Goal: Task Accomplishment & Management: Manage account settings

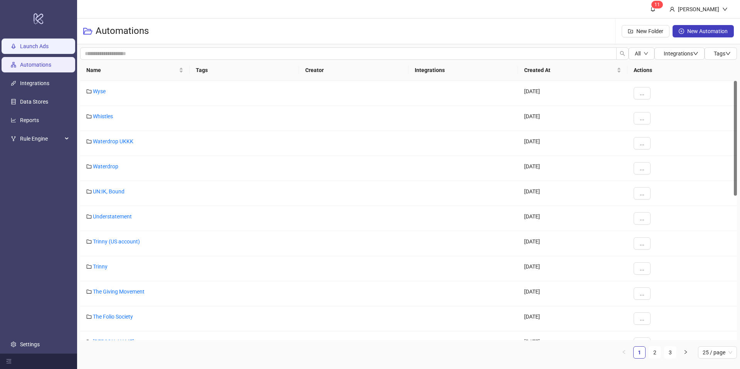
click at [40, 47] on link "Launch Ads" at bounding box center [34, 46] width 29 height 6
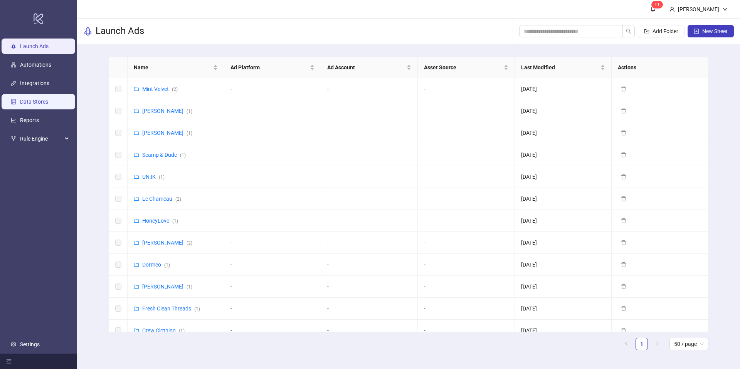
click at [45, 101] on link "Data Stores" at bounding box center [34, 102] width 28 height 6
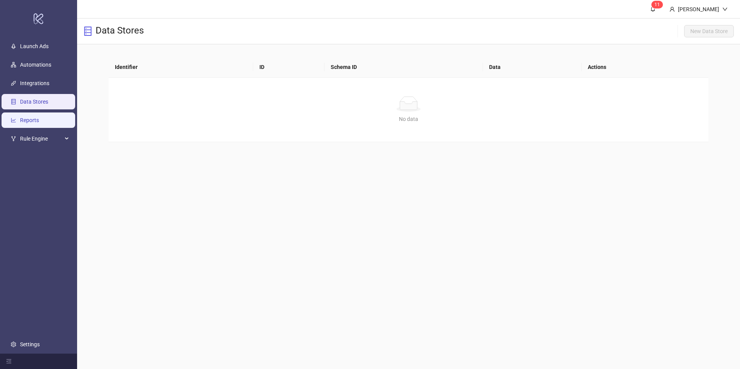
click at [39, 121] on link "Reports" at bounding box center [29, 120] width 19 height 6
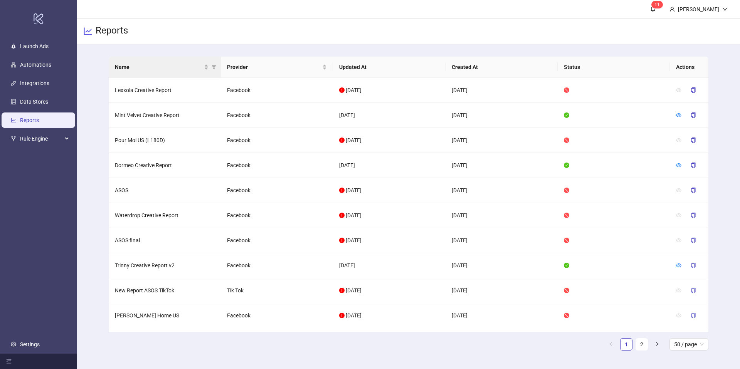
click at [144, 62] on th "Name" at bounding box center [165, 67] width 112 height 21
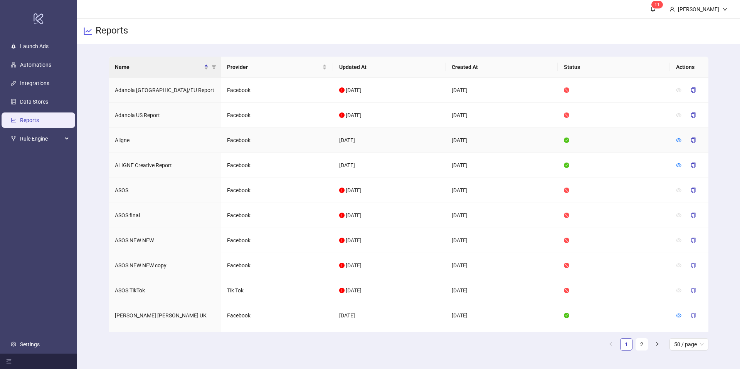
click at [120, 139] on td "Aligne" at bounding box center [165, 140] width 112 height 25
click at [676, 142] on icon "eye" at bounding box center [678, 140] width 5 height 5
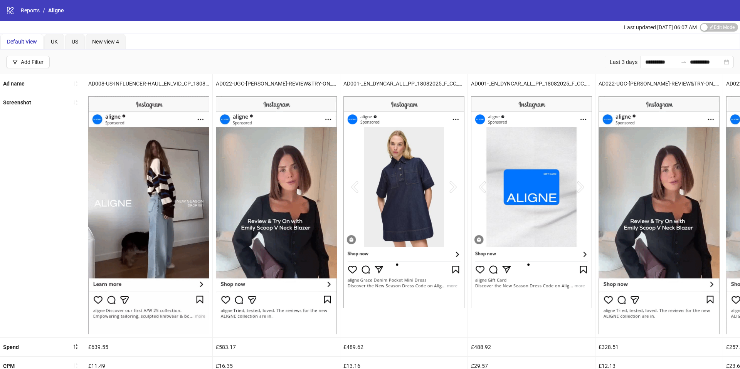
click at [625, 58] on div "Last 3 days" at bounding box center [623, 62] width 36 height 12
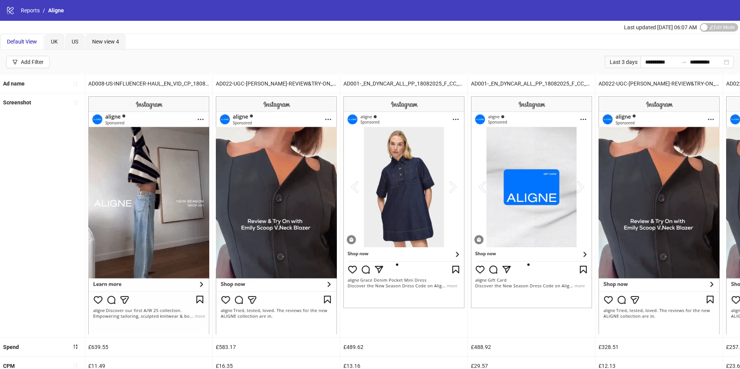
click at [625, 62] on div "Last 3 days" at bounding box center [623, 62] width 36 height 12
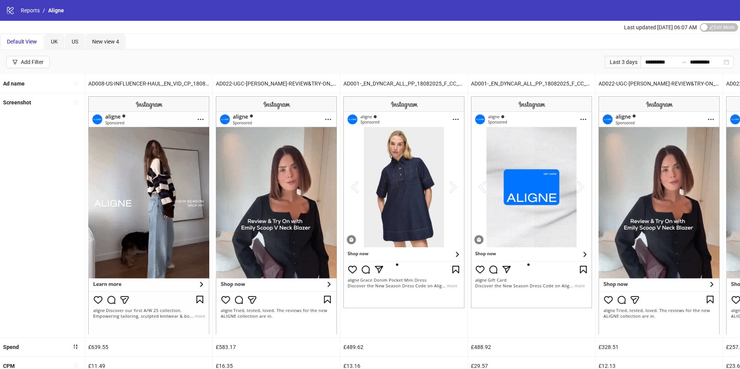
click at [629, 63] on div "Last 3 days" at bounding box center [623, 62] width 36 height 12
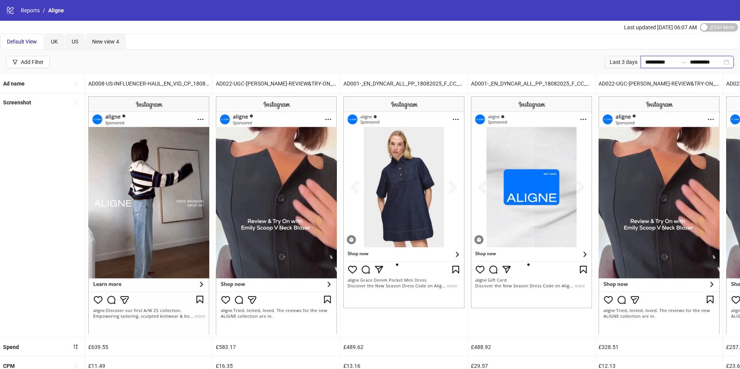
click at [647, 63] on input "**********" at bounding box center [661, 62] width 32 height 8
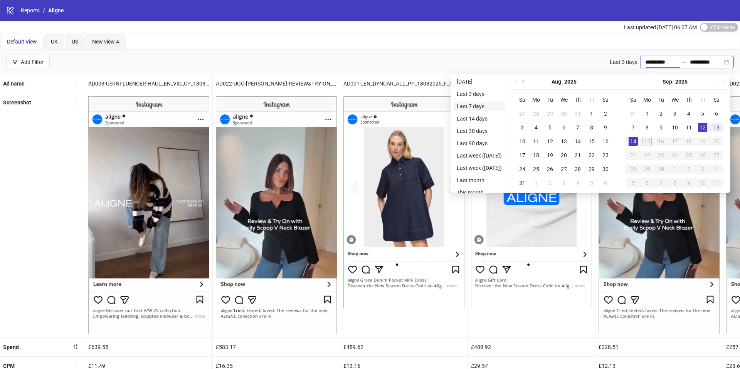
type input "**********"
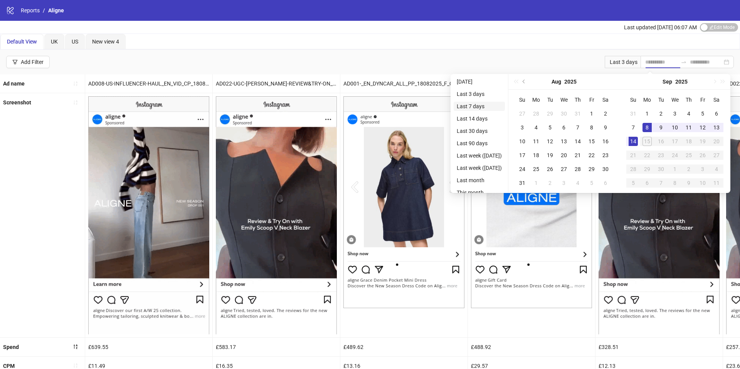
click at [494, 105] on li "Last 7 days" at bounding box center [479, 106] width 51 height 9
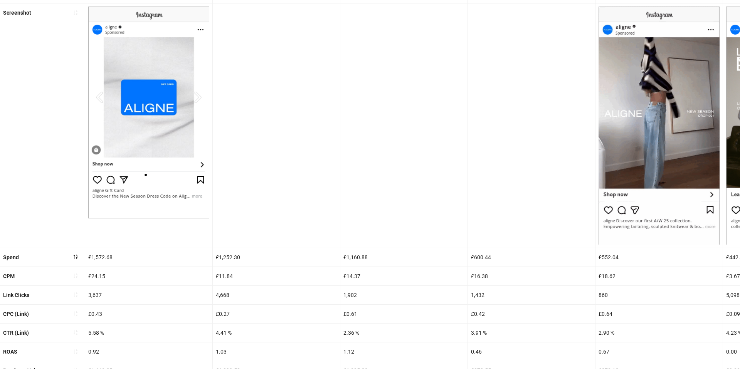
scroll to position [151, 0]
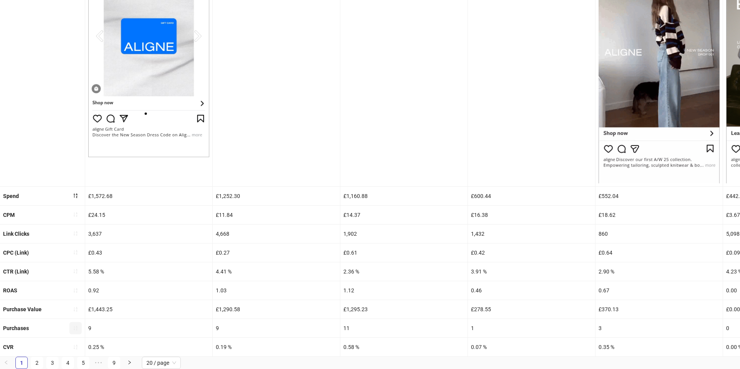
click at [77, 333] on button "button" at bounding box center [75, 328] width 12 height 12
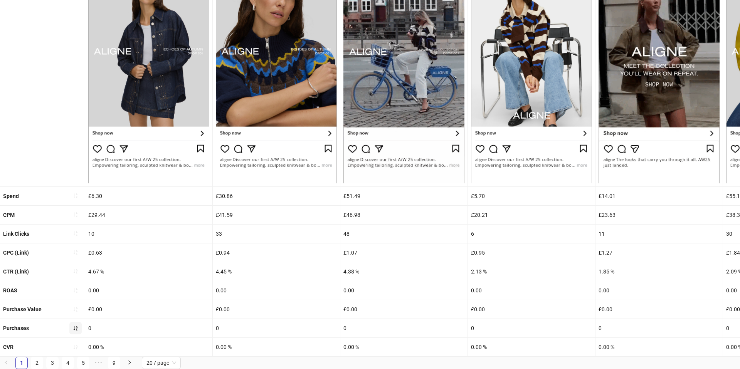
click at [74, 330] on icon "sort-ascending" at bounding box center [75, 328] width 5 height 5
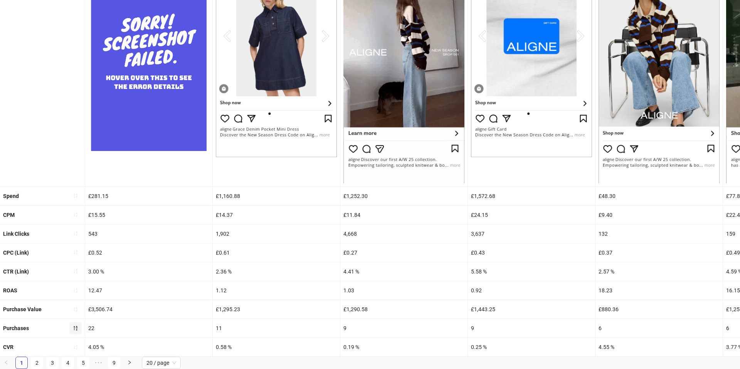
scroll to position [0, 0]
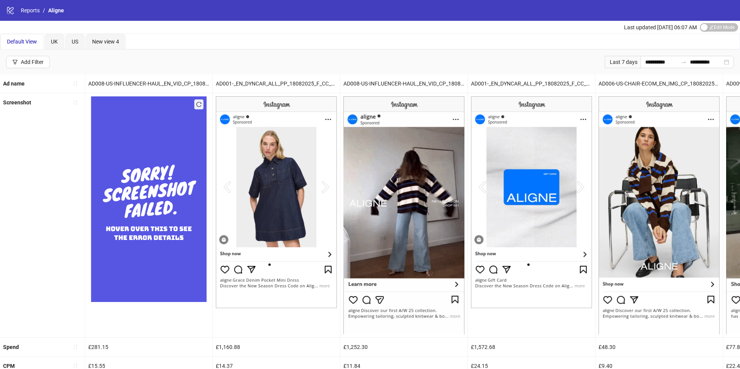
click at [6, 12] on icon "logo/logo-mobile" at bounding box center [10, 10] width 8 height 8
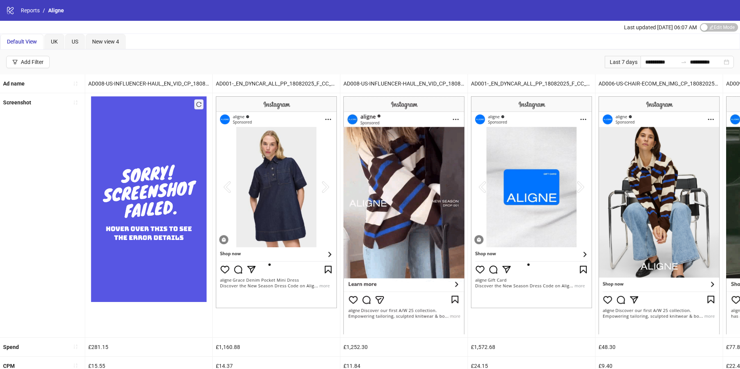
click at [11, 12] on icon "logo/logo-mobile" at bounding box center [10, 10] width 8 height 8
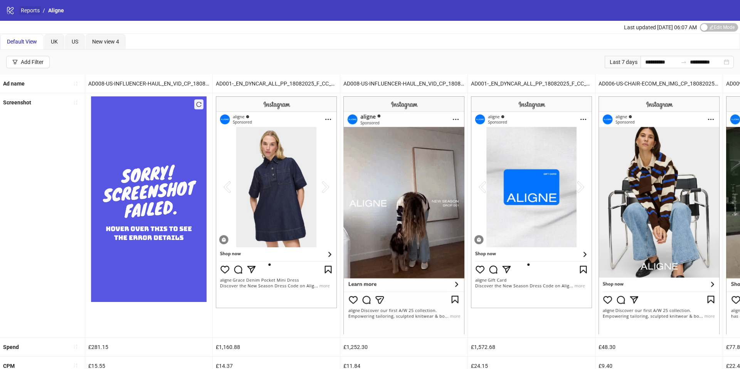
click at [25, 9] on link "Reports" at bounding box center [30, 10] width 22 height 8
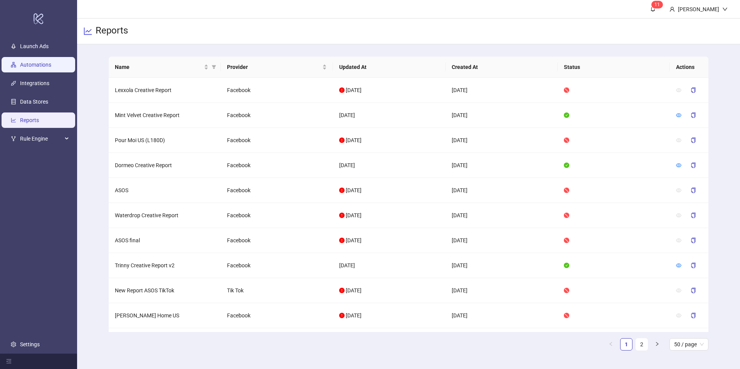
click at [44, 66] on link "Automations" at bounding box center [35, 65] width 31 height 6
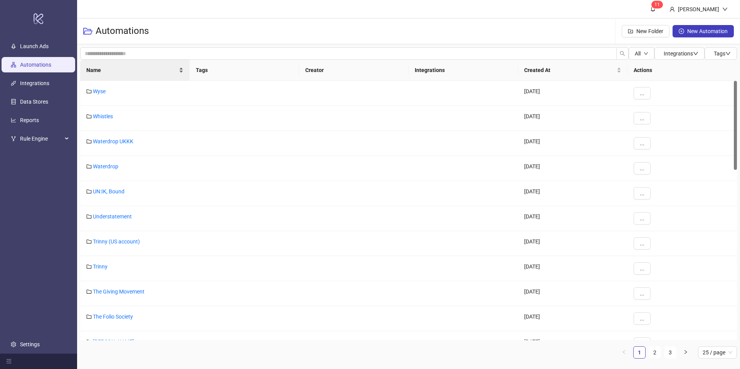
click at [107, 69] on span "Name" at bounding box center [131, 70] width 91 height 8
click at [100, 166] on link "ALIGNE" at bounding box center [102, 166] width 19 height 6
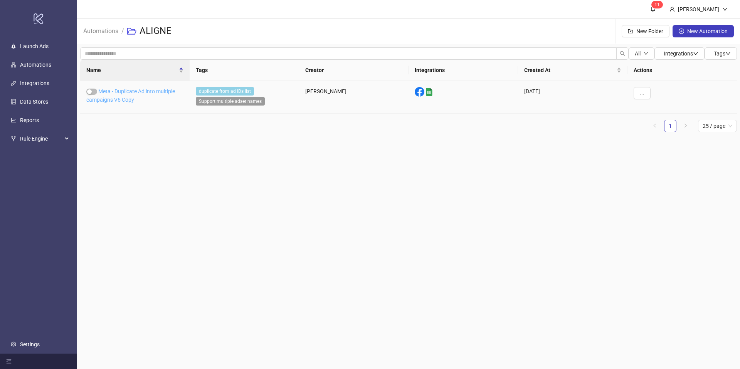
click at [141, 91] on link "Meta - Duplicate Ad into multiple campaigns V6 Copy" at bounding box center [130, 95] width 89 height 15
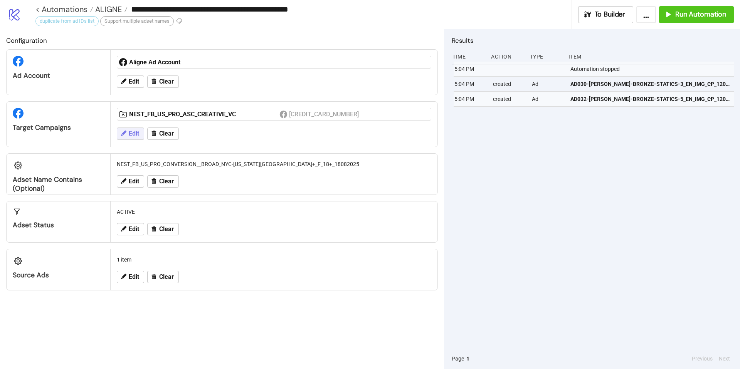
click at [134, 130] on span "Edit" at bounding box center [134, 133] width 10 height 7
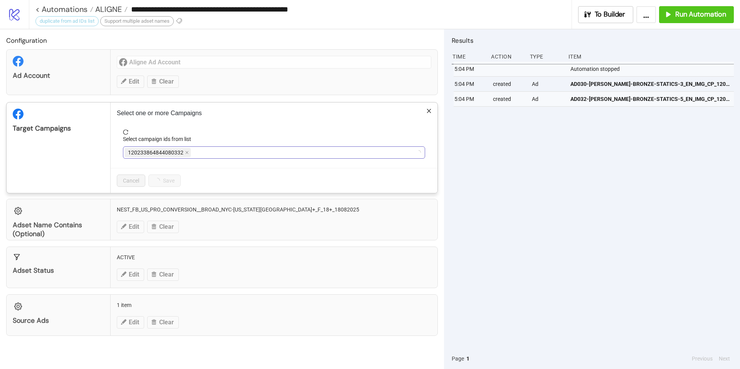
click at [182, 154] on span "120233864844080332" at bounding box center [157, 152] width 66 height 9
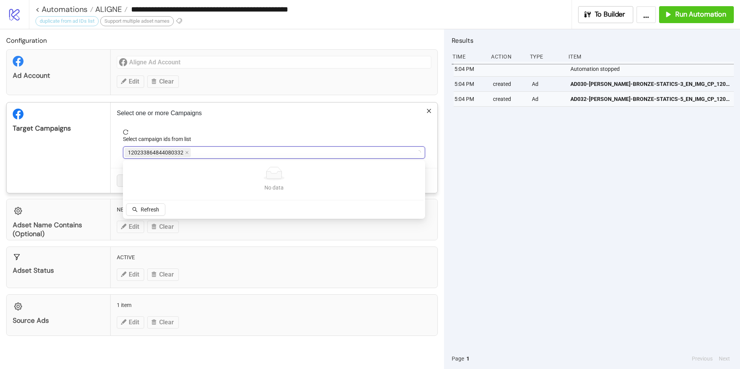
click at [187, 154] on icon "close" at bounding box center [187, 153] width 4 height 4
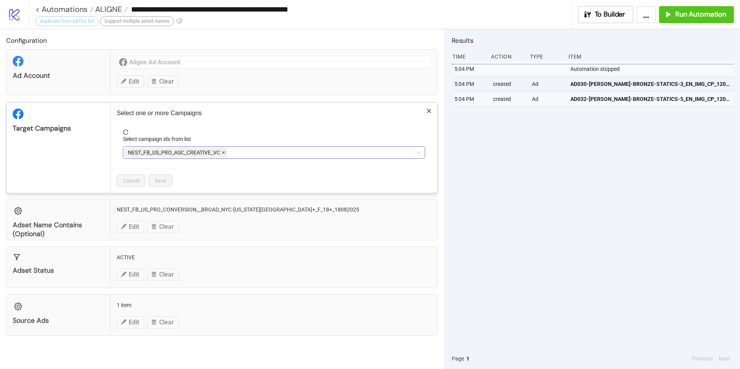
click at [225, 153] on icon "close" at bounding box center [224, 153] width 4 height 4
click at [225, 153] on div at bounding box center [269, 152] width 291 height 11
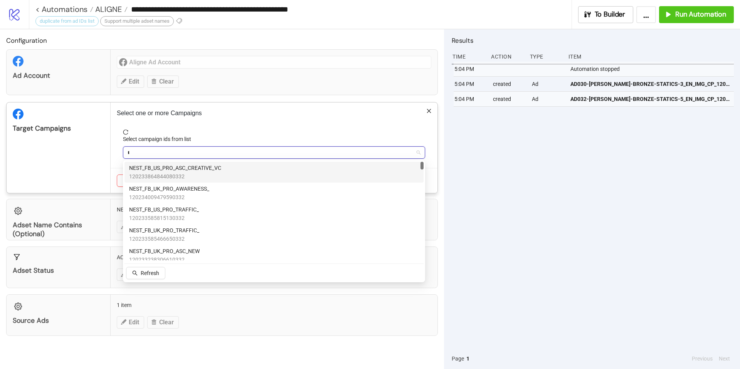
type input "**"
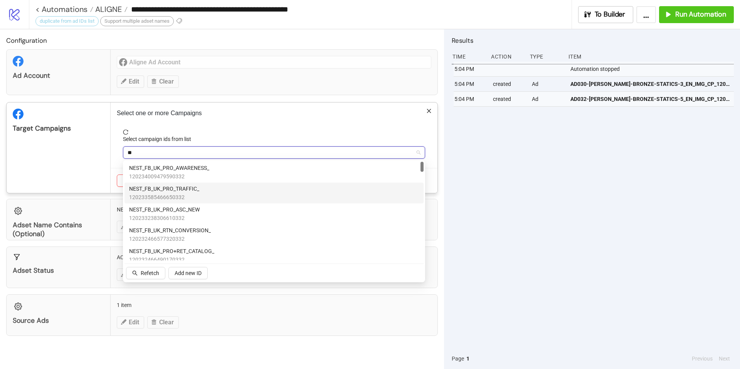
click at [221, 189] on div "NEST_FB_UK_PRO_TRAFFIC_ 120233585466650332" at bounding box center [274, 193] width 290 height 17
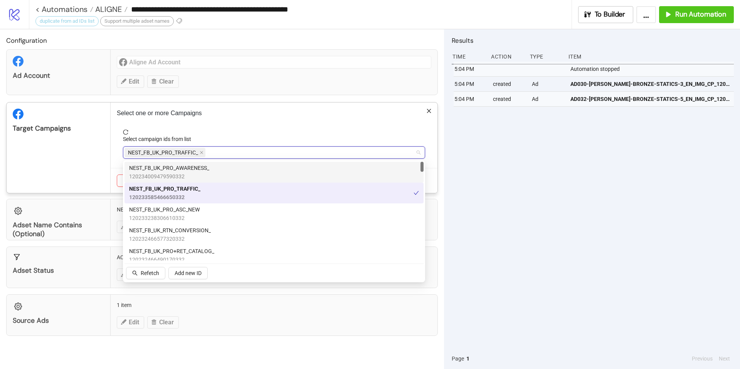
click at [121, 123] on div "Select one or more Campaigns Select campaign ids from list NEST_FB_UK_PRO_TRAFF…" at bounding box center [274, 148] width 327 height 91
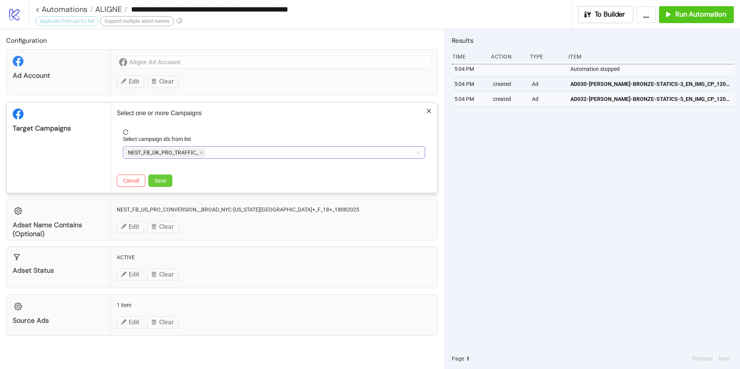
click at [154, 182] on button "Save" at bounding box center [160, 181] width 24 height 12
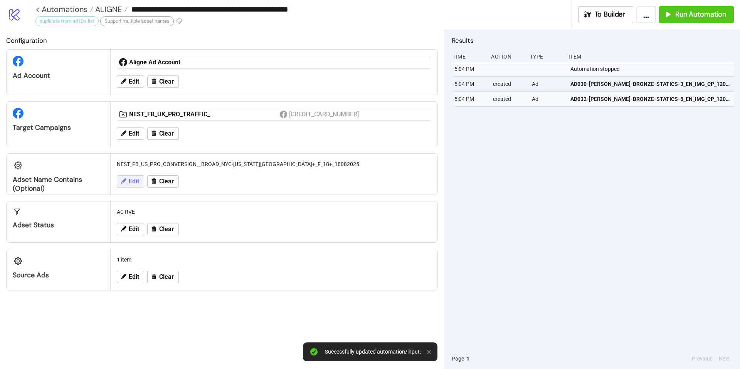
click at [134, 185] on button "Edit" at bounding box center [130, 181] width 27 height 12
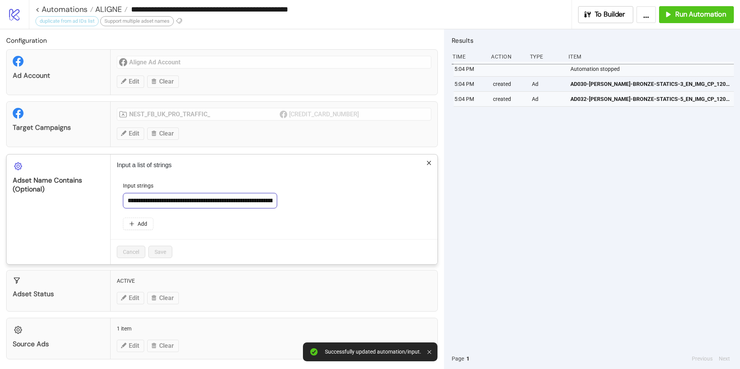
scroll to position [0, 83]
drag, startPoint x: 128, startPoint y: 201, endPoint x: 309, endPoint y: 215, distance: 181.7
click at [309, 215] on form "**********" at bounding box center [274, 210] width 314 height 58
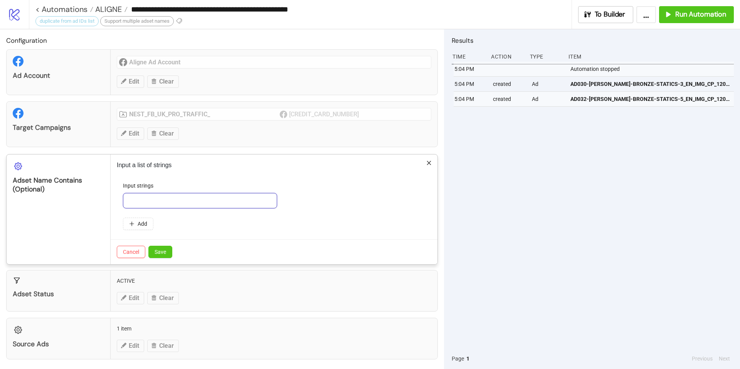
click at [174, 206] on input "text" at bounding box center [200, 200] width 154 height 15
paste input "**********"
type input "**********"
click at [168, 244] on div "Cancel Save" at bounding box center [274, 251] width 327 height 25
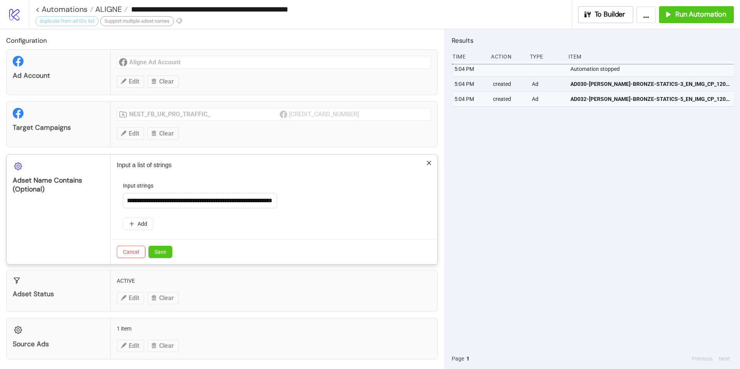
scroll to position [0, 0]
click at [165, 255] on span "Save" at bounding box center [161, 252] width 12 height 6
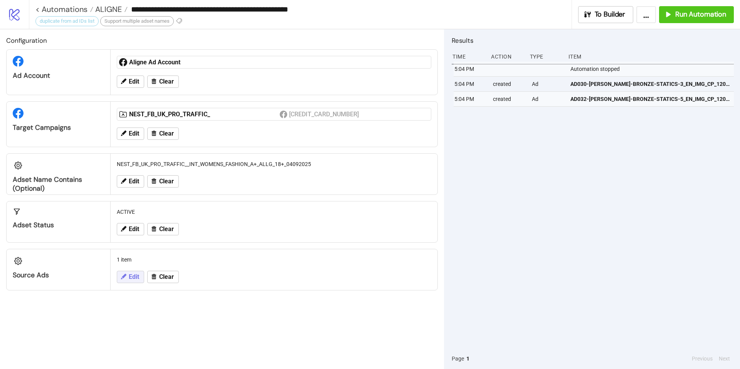
click at [135, 278] on span "Edit" at bounding box center [134, 277] width 10 height 7
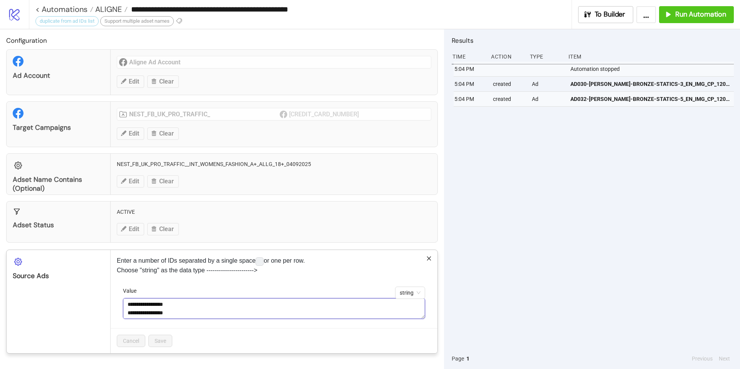
scroll to position [25, 0]
drag, startPoint x: 128, startPoint y: 304, endPoint x: 185, endPoint y: 326, distance: 61.0
click at [185, 326] on div "**********" at bounding box center [274, 308] width 302 height 42
